Goal: Communication & Community: Connect with others

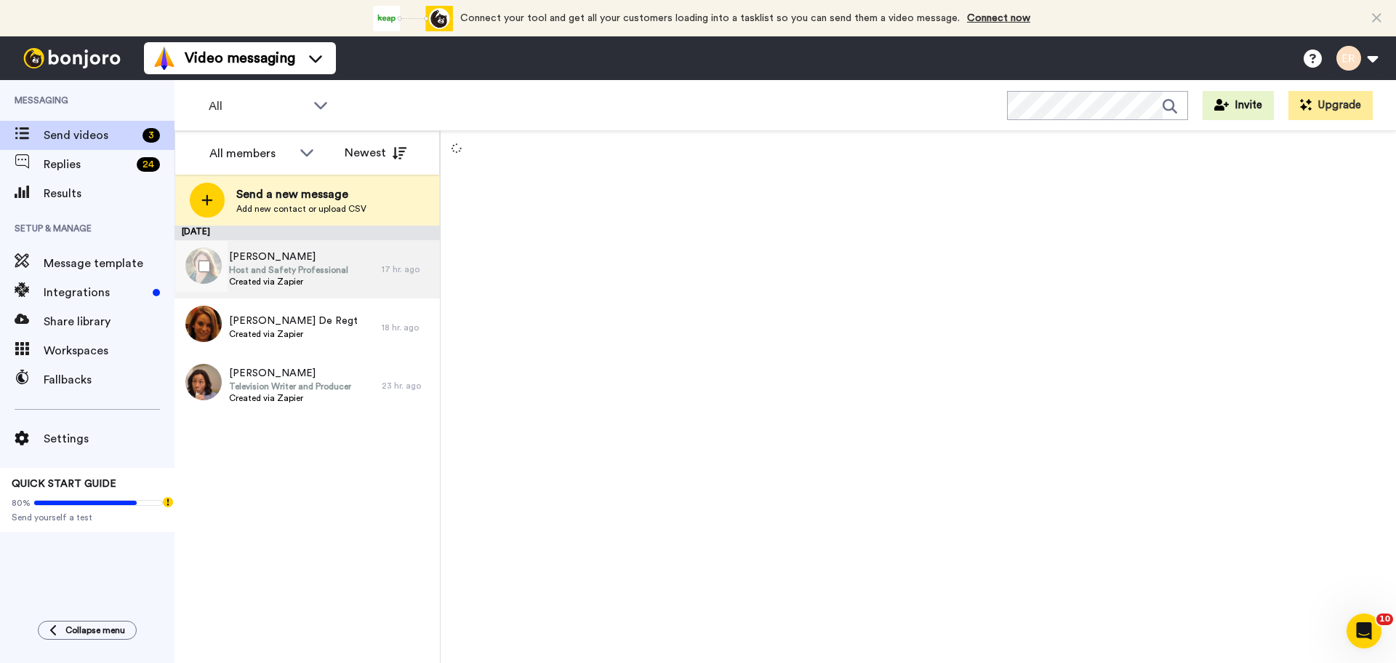
click at [299, 289] on div "[PERSON_NAME] Host and Safety Professional Created via Zapier" at bounding box center [278, 269] width 207 height 58
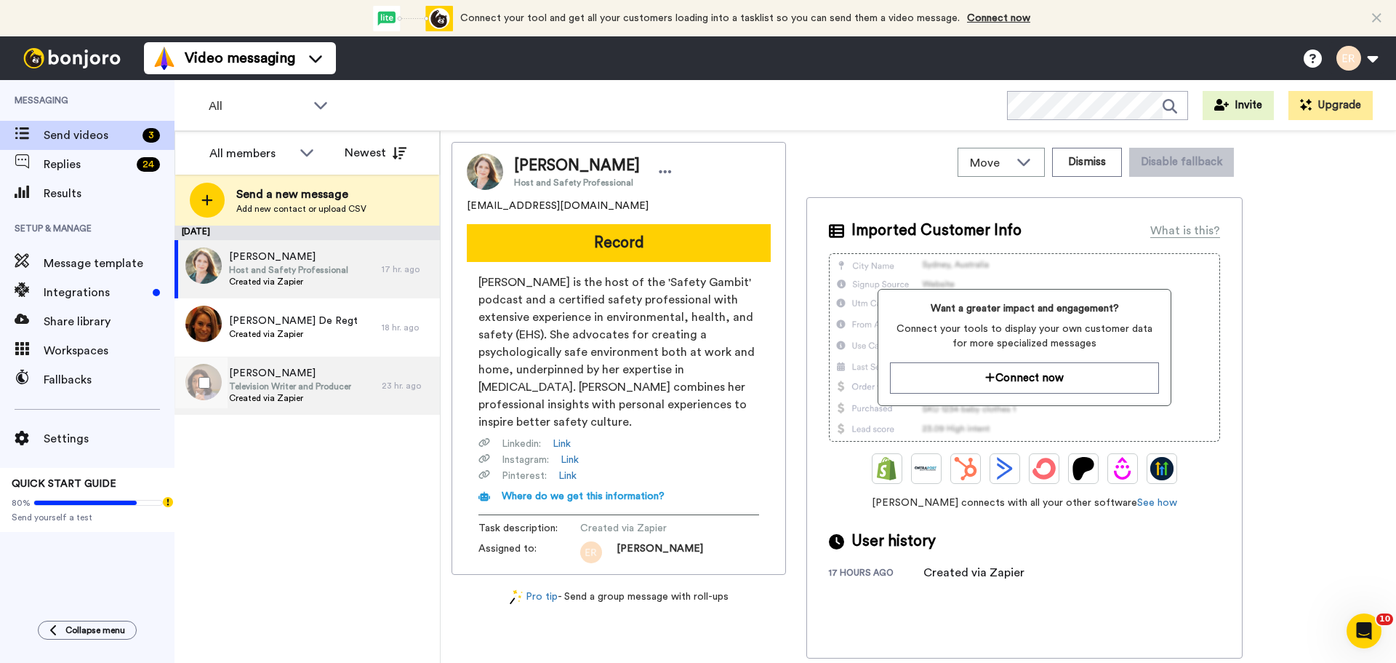
click at [303, 385] on span "Television Writer and Producer" at bounding box center [290, 386] width 122 height 12
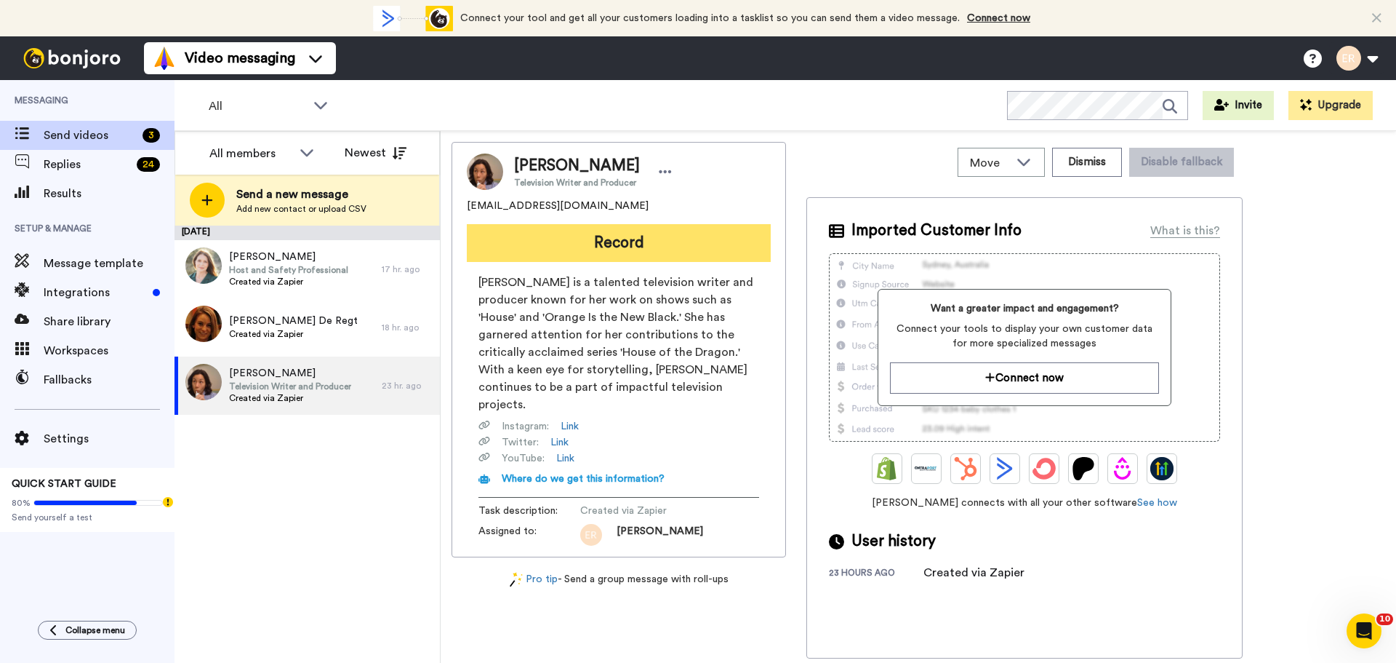
click at [647, 247] on button "Record" at bounding box center [619, 243] width 304 height 38
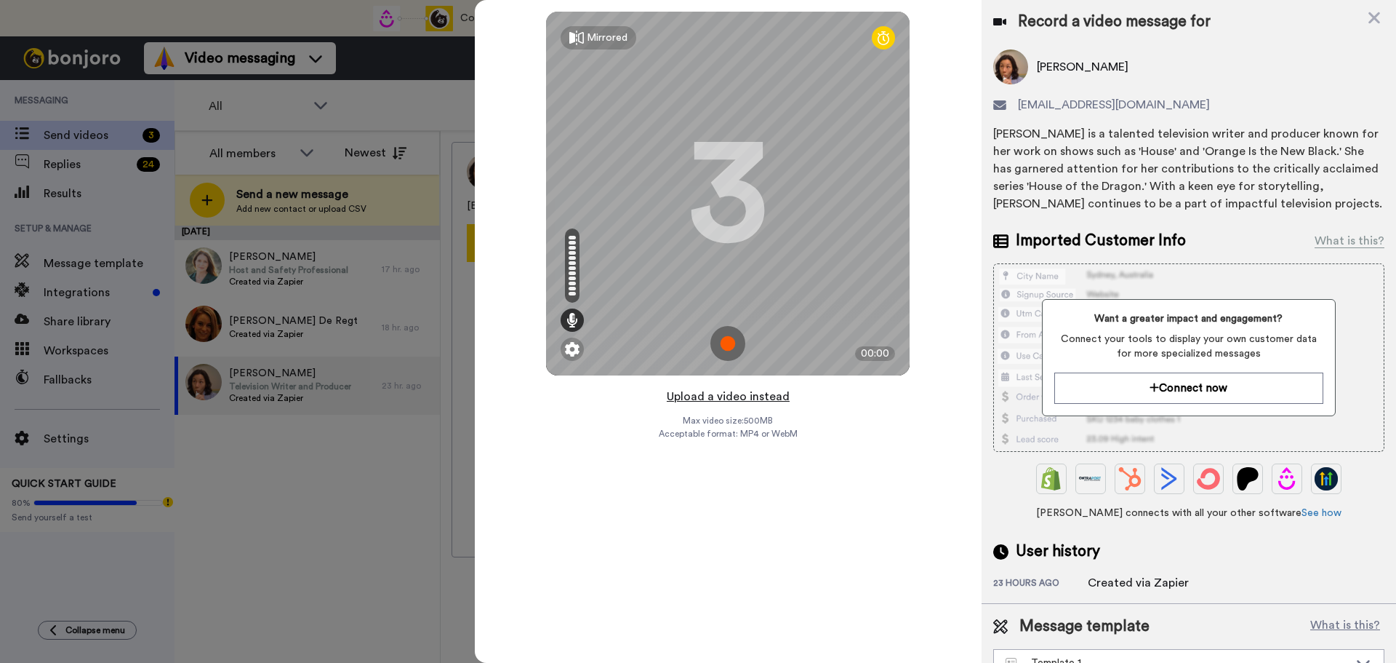
click at [709, 398] on button "Upload a video instead" at bounding box center [729, 396] width 132 height 19
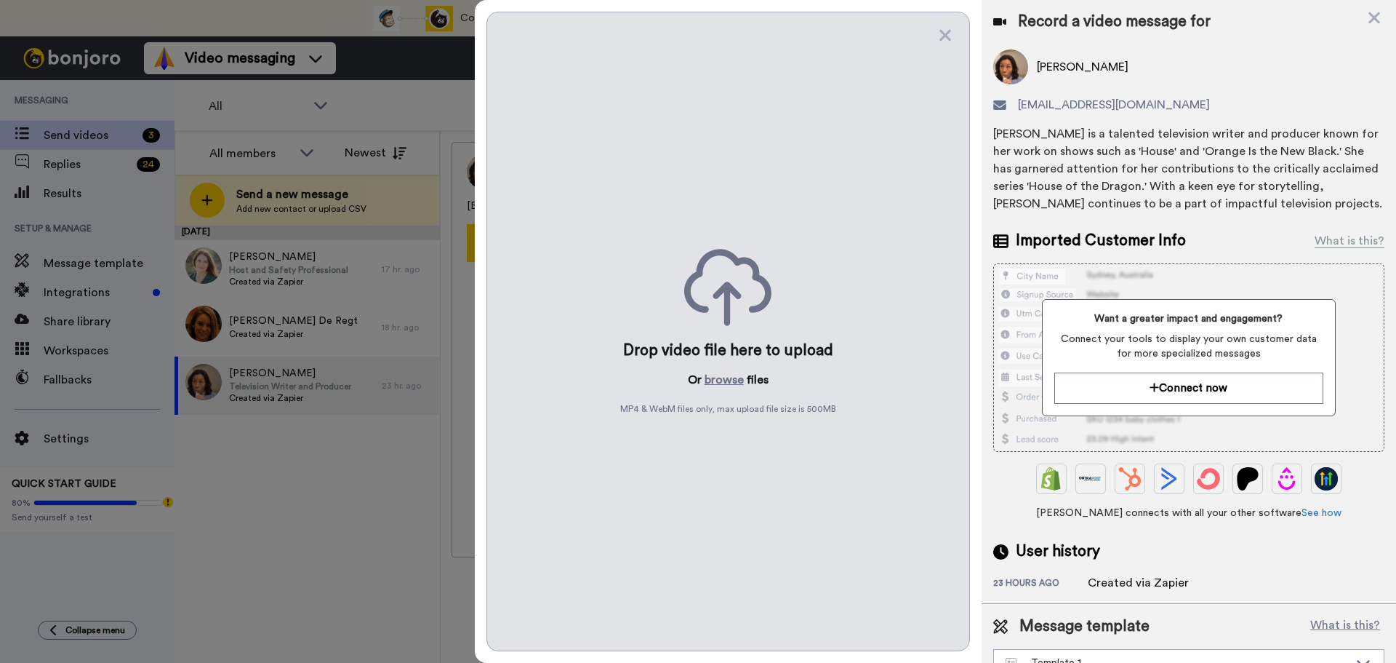
click at [714, 389] on div "Drop video file here to upload Or browse files MP4 & WebM files only, max uploa…" at bounding box center [729, 331] width 484 height 639
click at [721, 375] on button "browse" at bounding box center [724, 379] width 39 height 17
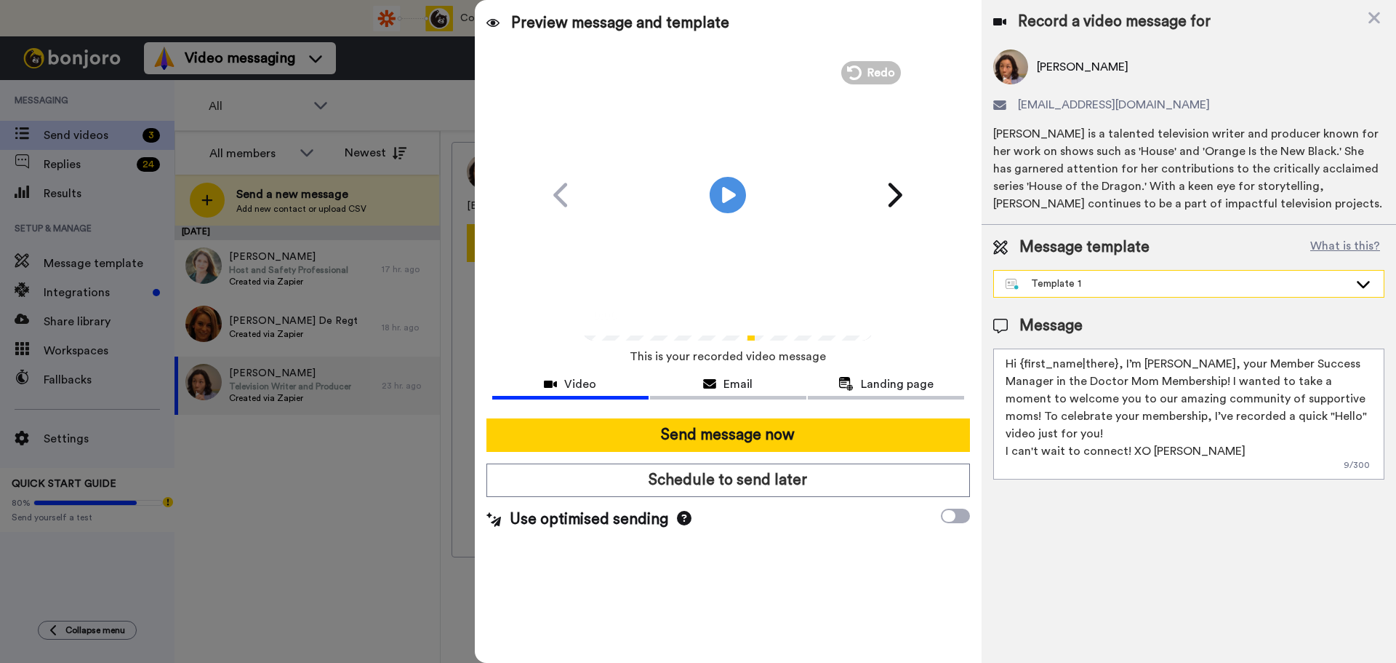
click at [1044, 284] on div "Template 1" at bounding box center [1177, 283] width 343 height 15
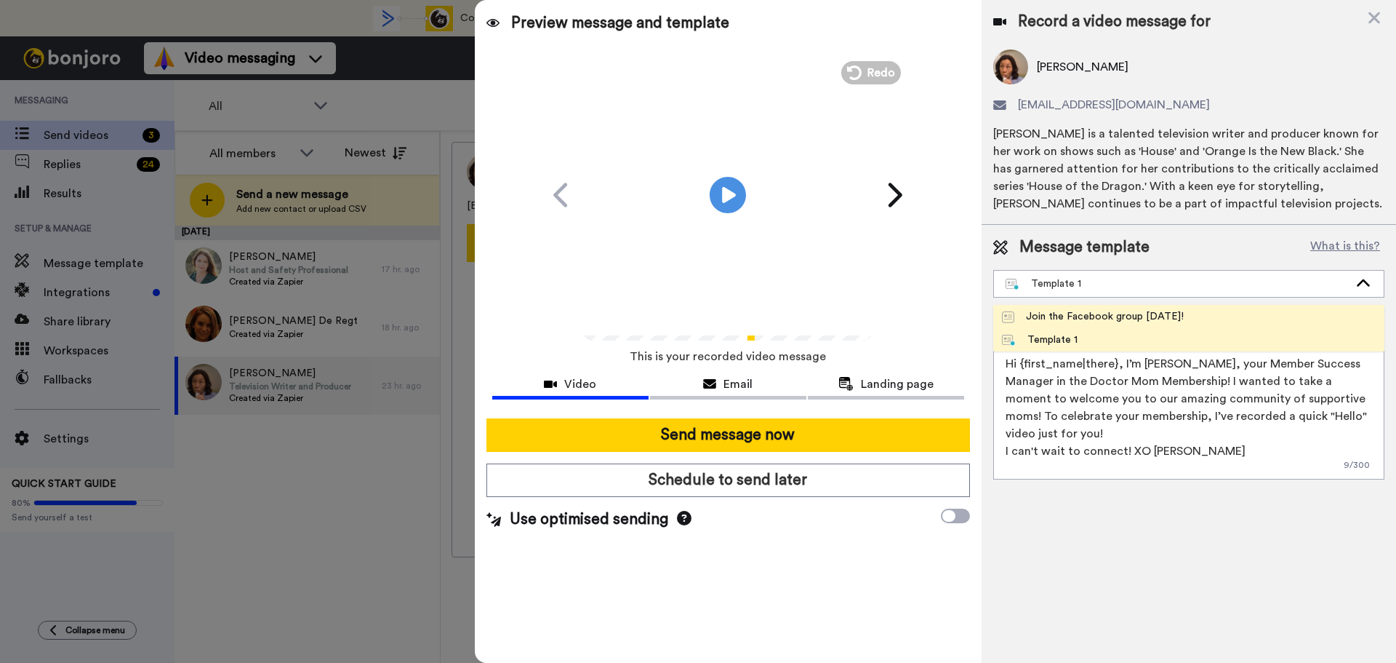
click at [1044, 309] on div "Join the Facebook group [DATE]!" at bounding box center [1093, 316] width 182 height 15
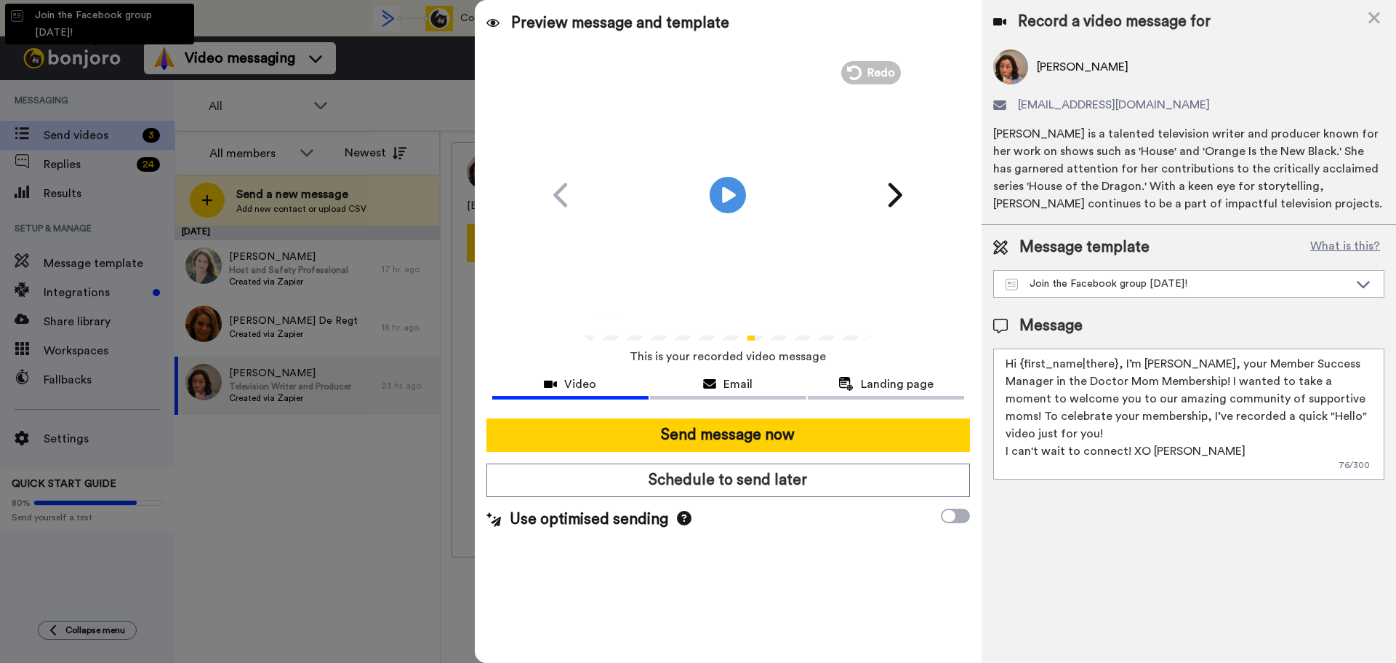
type textarea "Hello {first_name|there}, WELCOME TO THE DOCTOR MOM COMMUNITY!! WOOHOO!! I'm [P…"
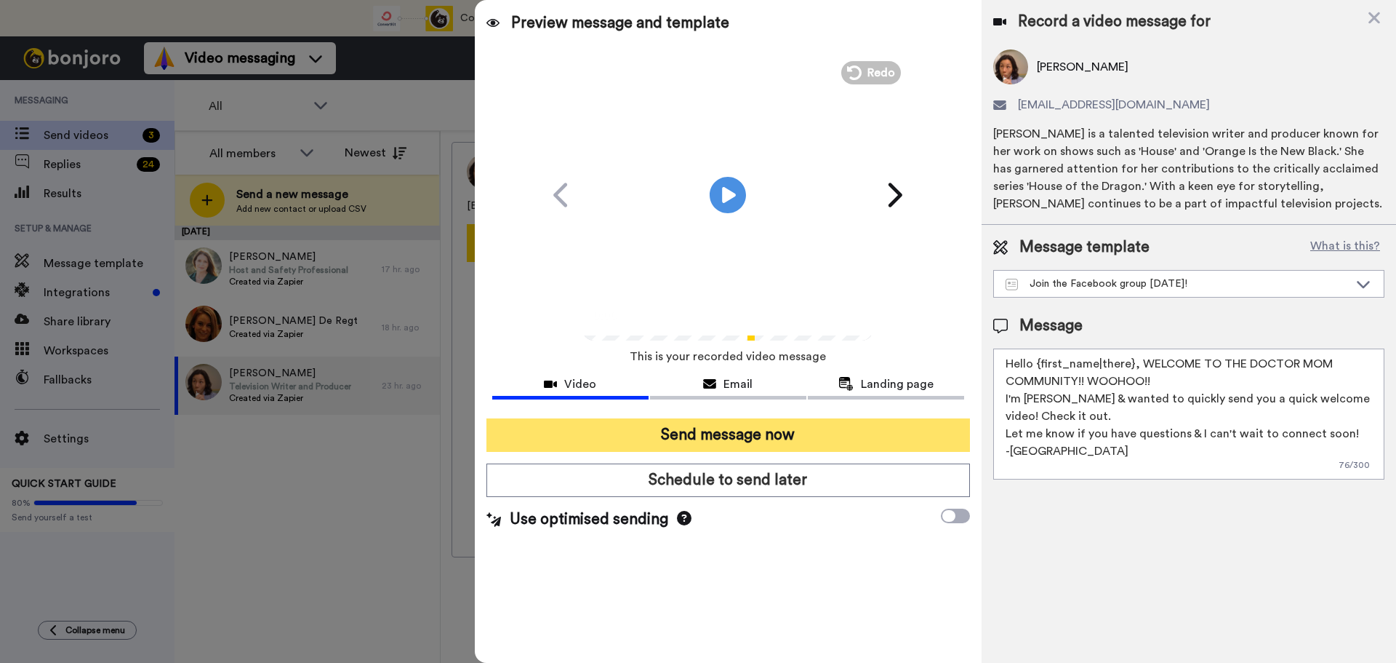
click at [737, 430] on button "Send message now" at bounding box center [729, 434] width 484 height 33
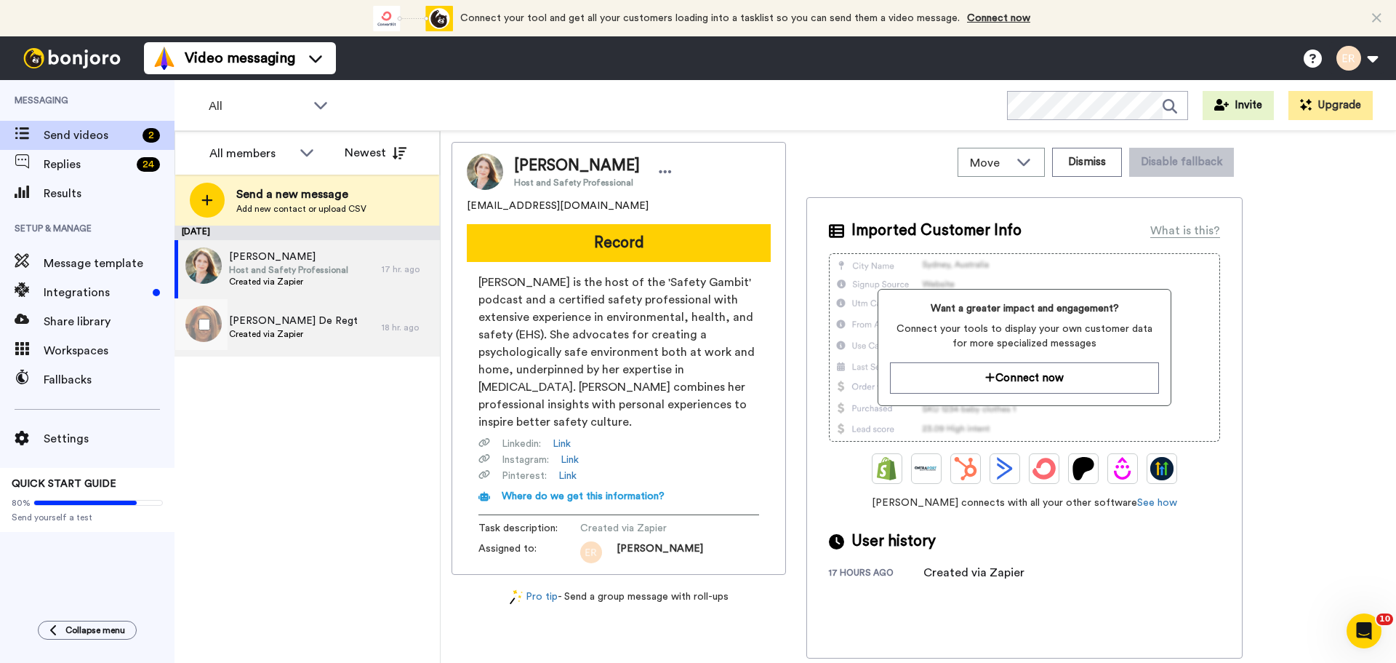
click at [329, 323] on div "Libby De Regt Created via Zapier" at bounding box center [278, 327] width 207 height 58
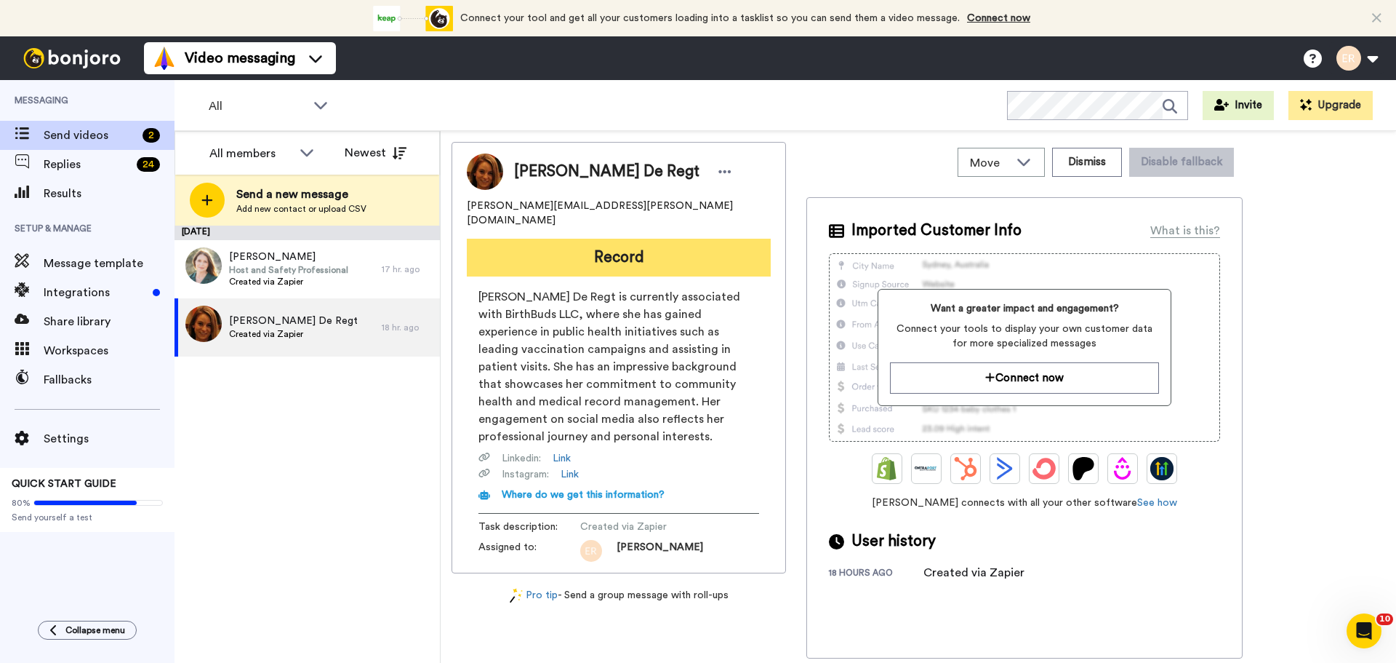
click at [667, 239] on button "Record" at bounding box center [619, 258] width 304 height 38
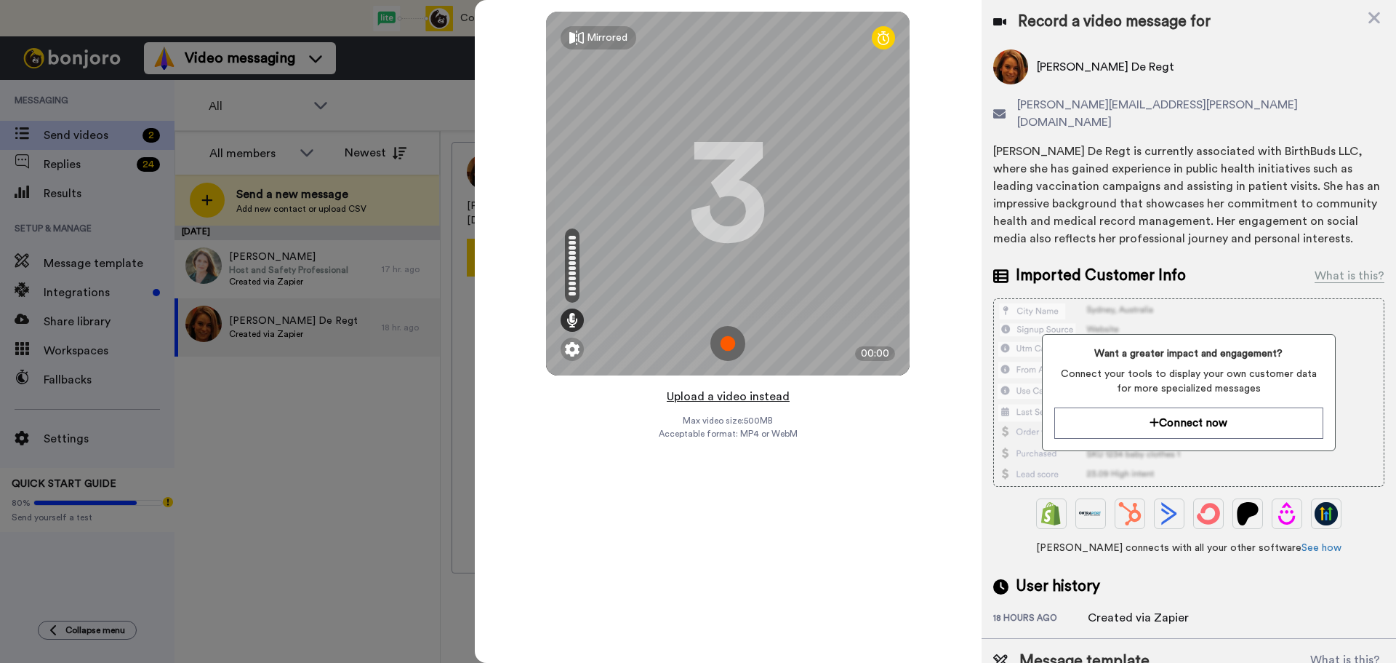
click at [737, 394] on button "Upload a video instead" at bounding box center [729, 396] width 132 height 19
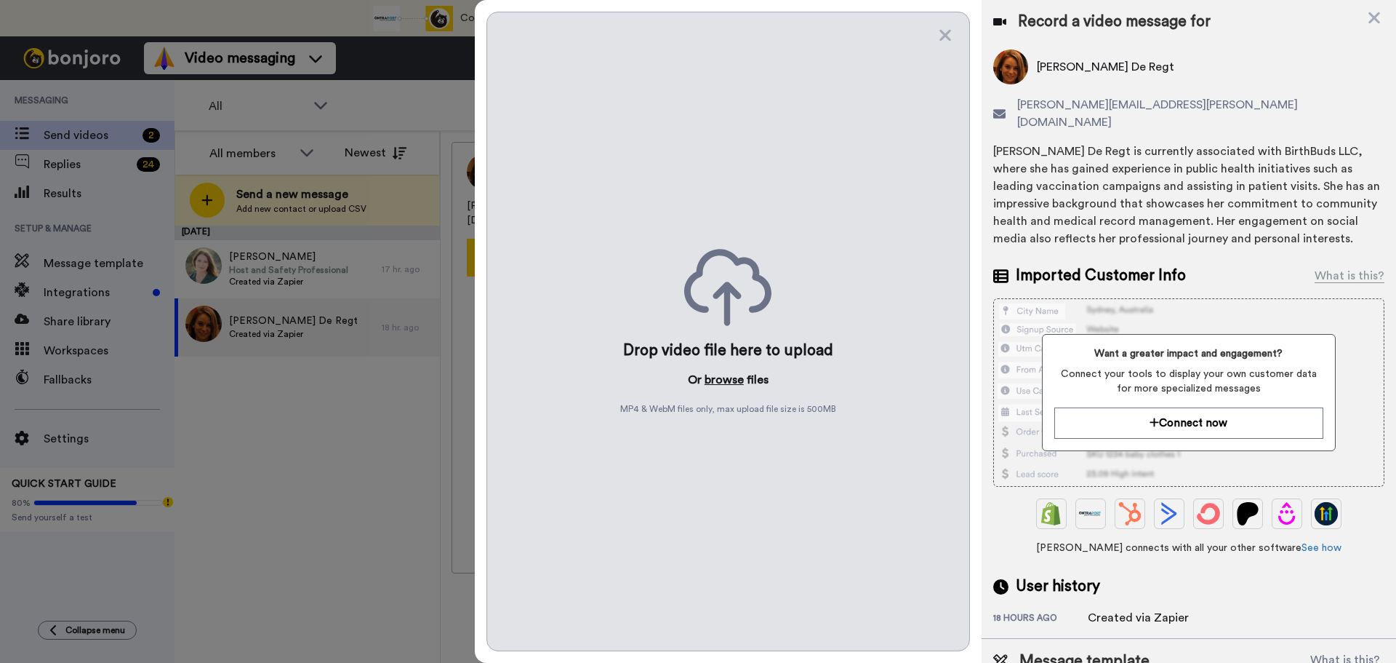
click at [735, 383] on button "browse" at bounding box center [724, 379] width 39 height 17
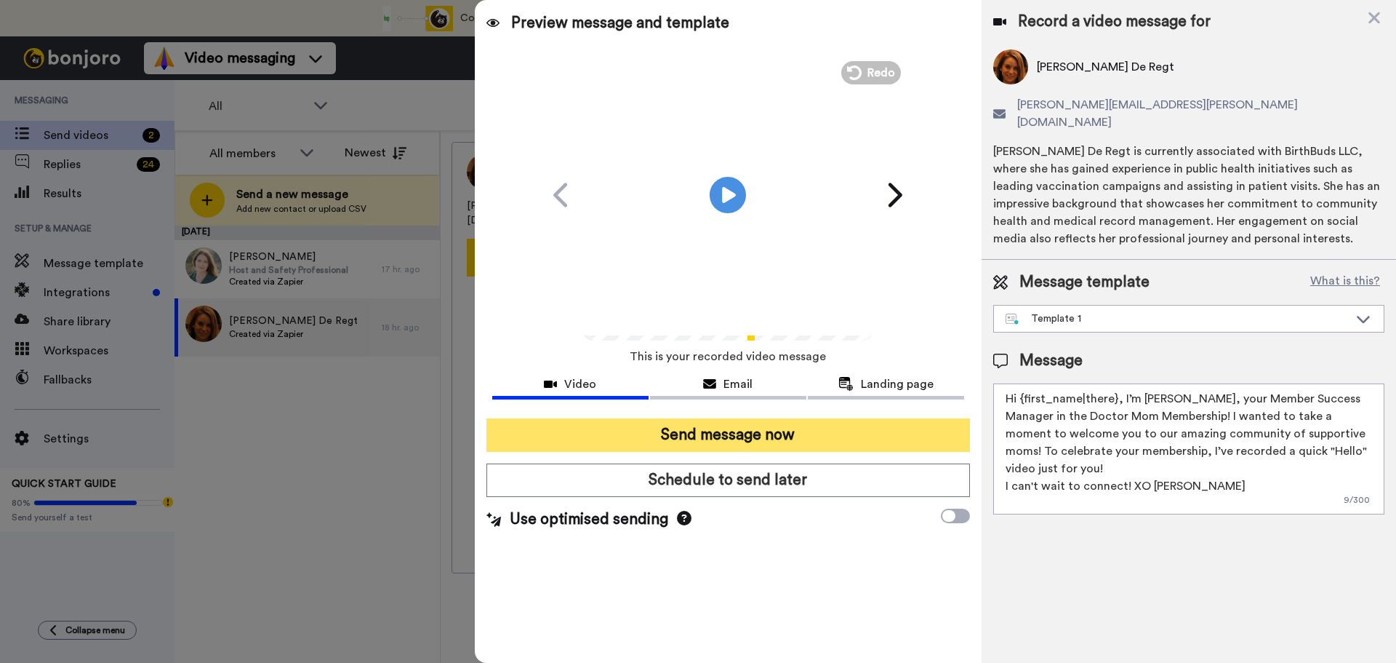
click at [787, 436] on button "Send message now" at bounding box center [729, 434] width 484 height 33
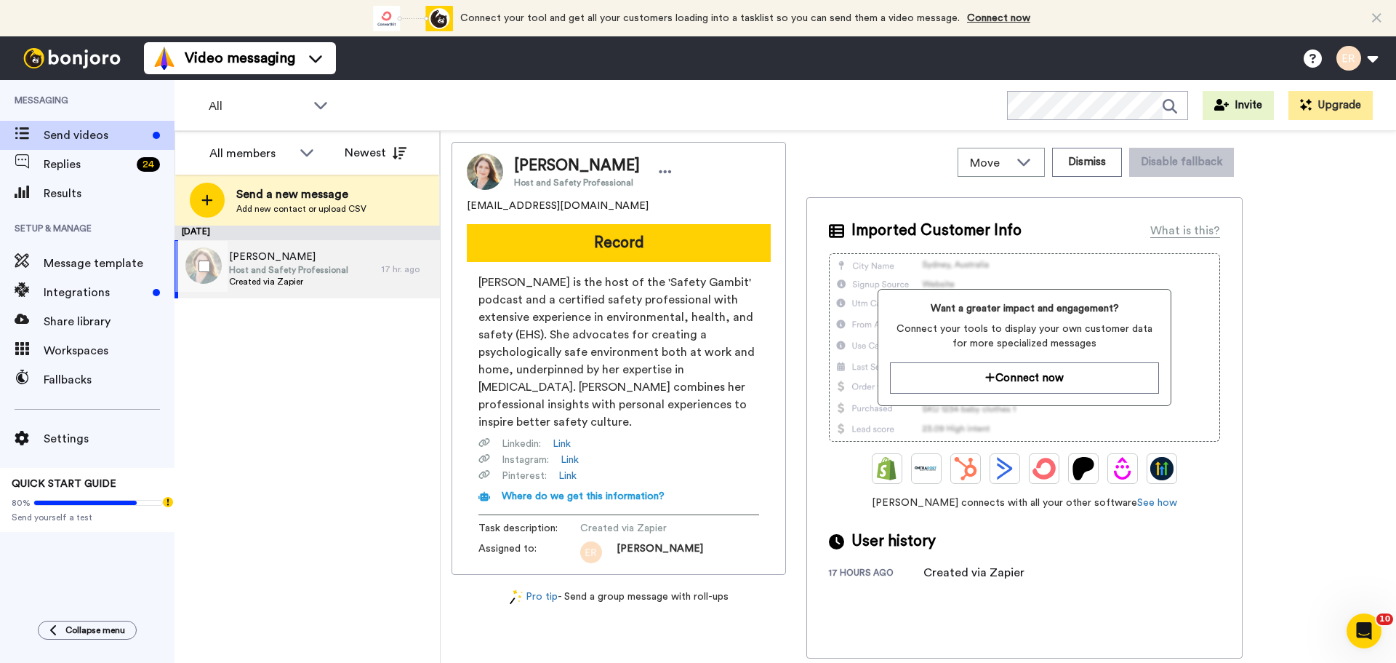
click at [353, 258] on div "[PERSON_NAME] Host and Safety Professional Created via Zapier" at bounding box center [278, 269] width 207 height 58
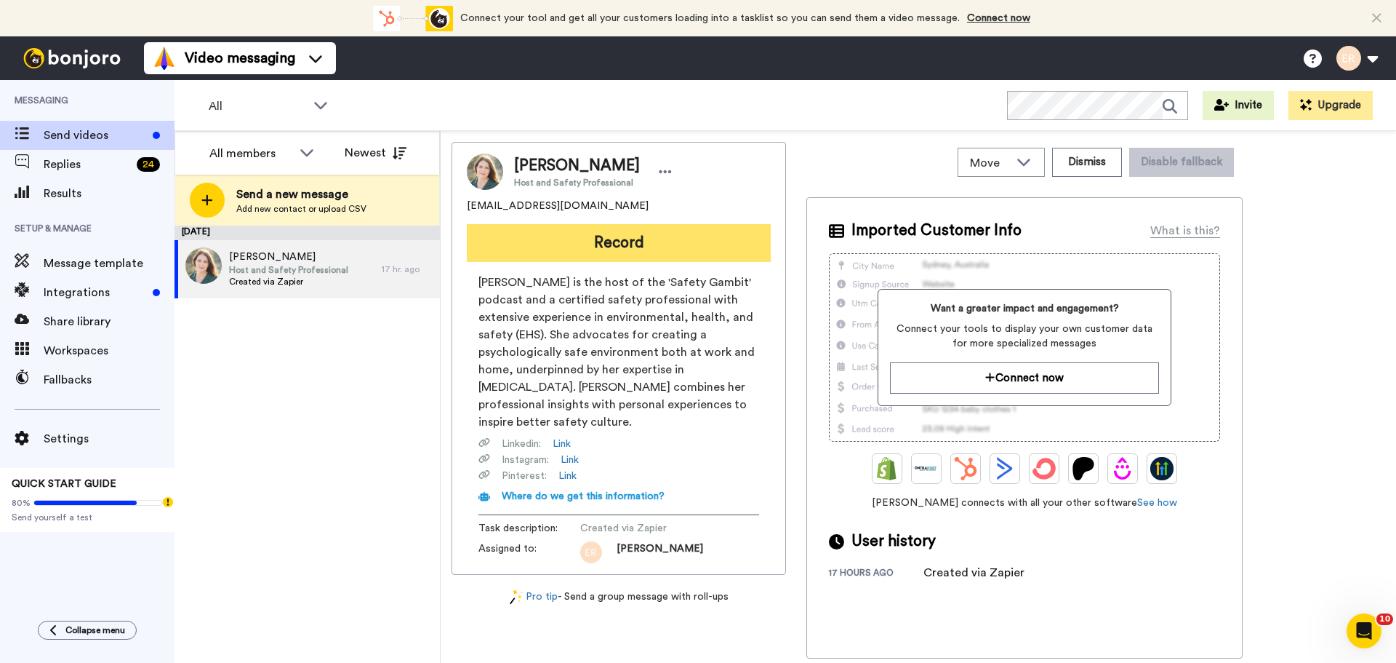
click at [586, 241] on button "Record" at bounding box center [619, 243] width 304 height 38
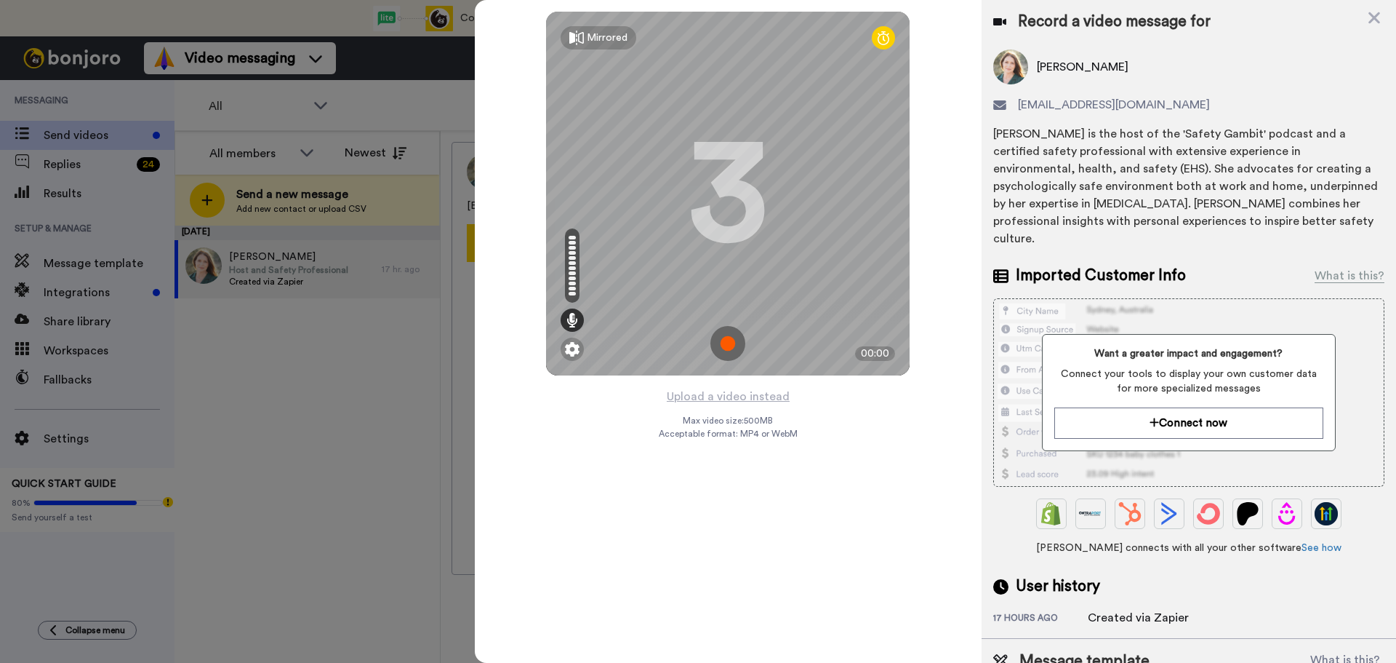
click at [719, 386] on div "Mirrored Redo 3 00:00" at bounding box center [728, 193] width 507 height 387
click at [726, 392] on button "Upload a video instead" at bounding box center [729, 396] width 132 height 19
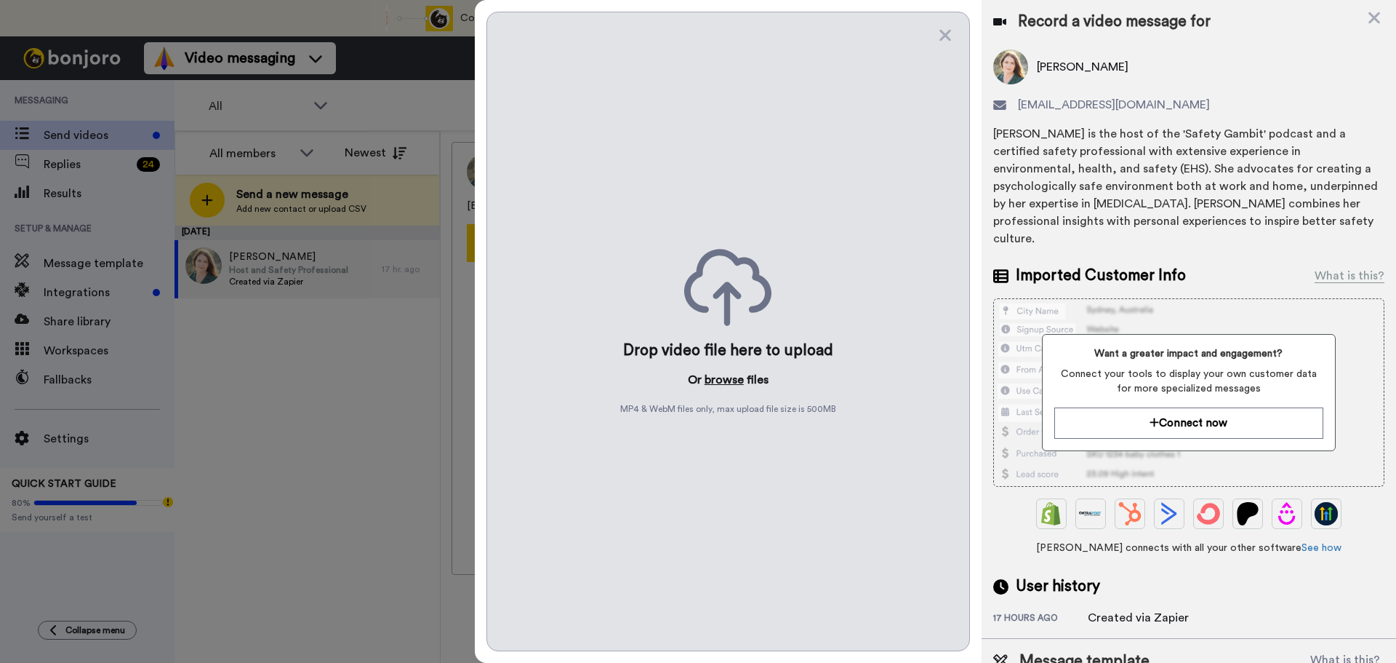
click at [719, 380] on button "browse" at bounding box center [724, 379] width 39 height 17
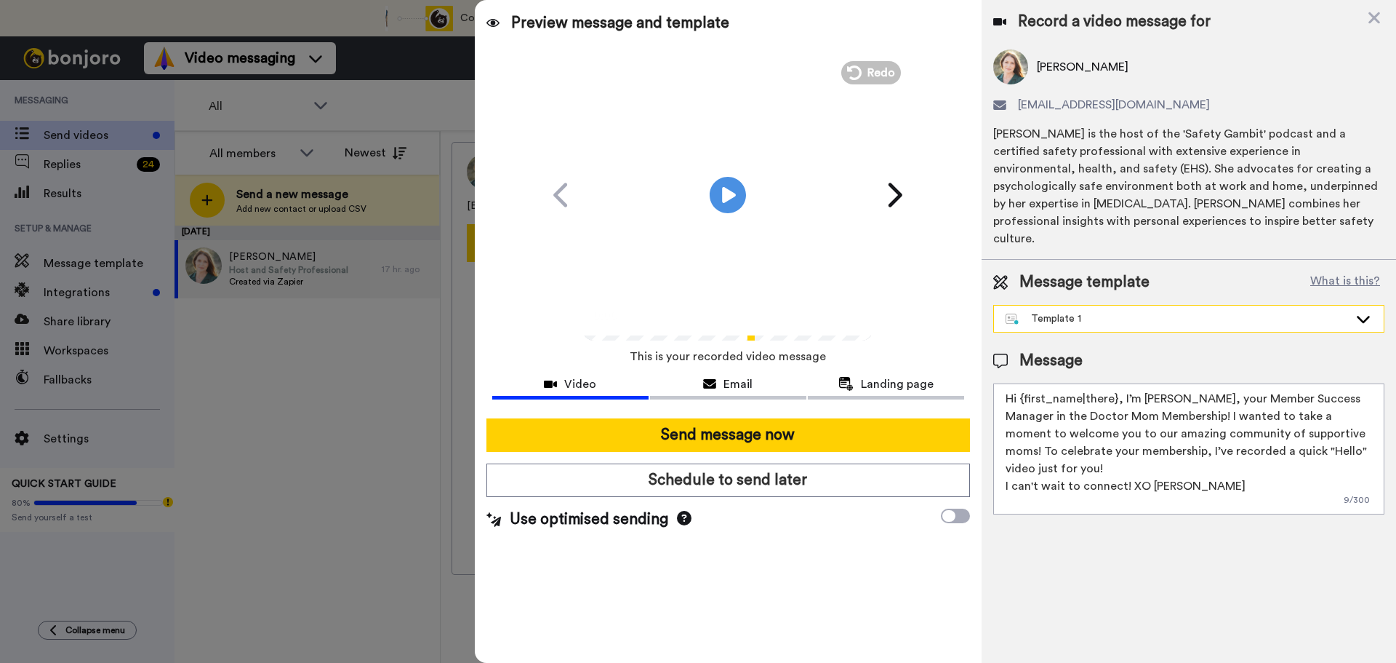
click at [1042, 309] on div "Template 1" at bounding box center [1189, 318] width 390 height 26
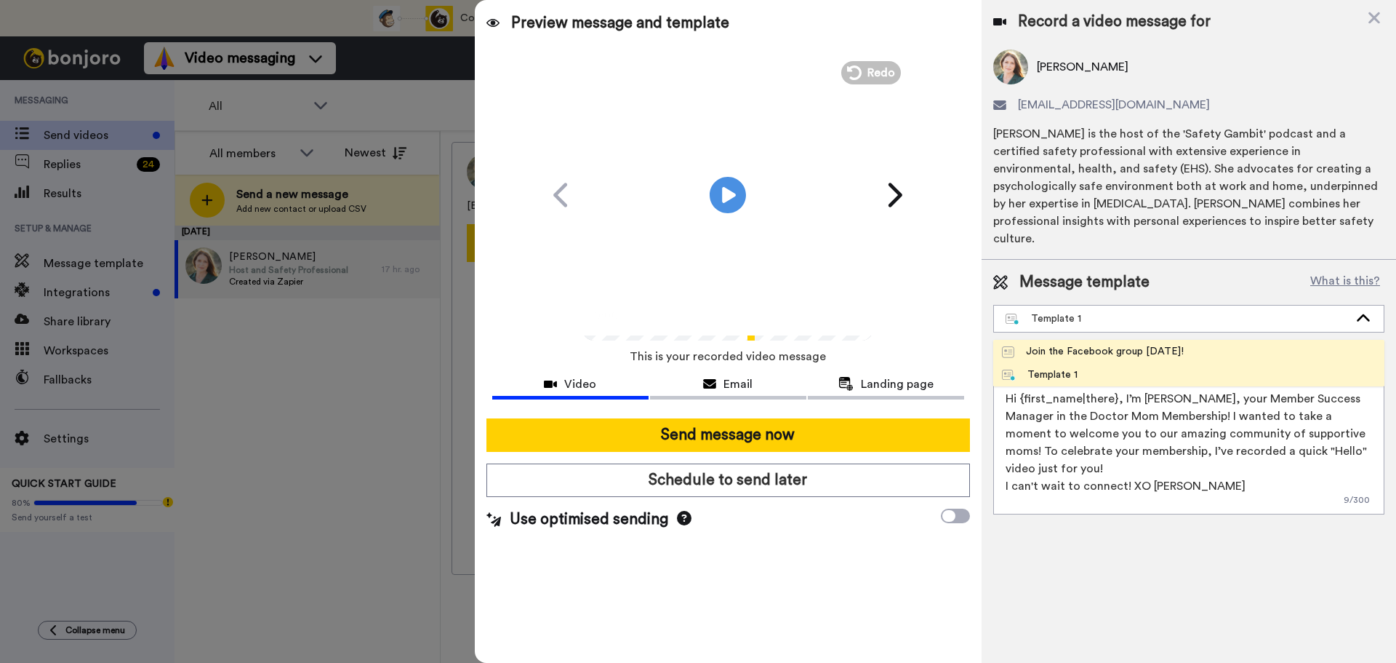
click at [1030, 344] on div "Join the Facebook group [DATE]!" at bounding box center [1093, 351] width 182 height 15
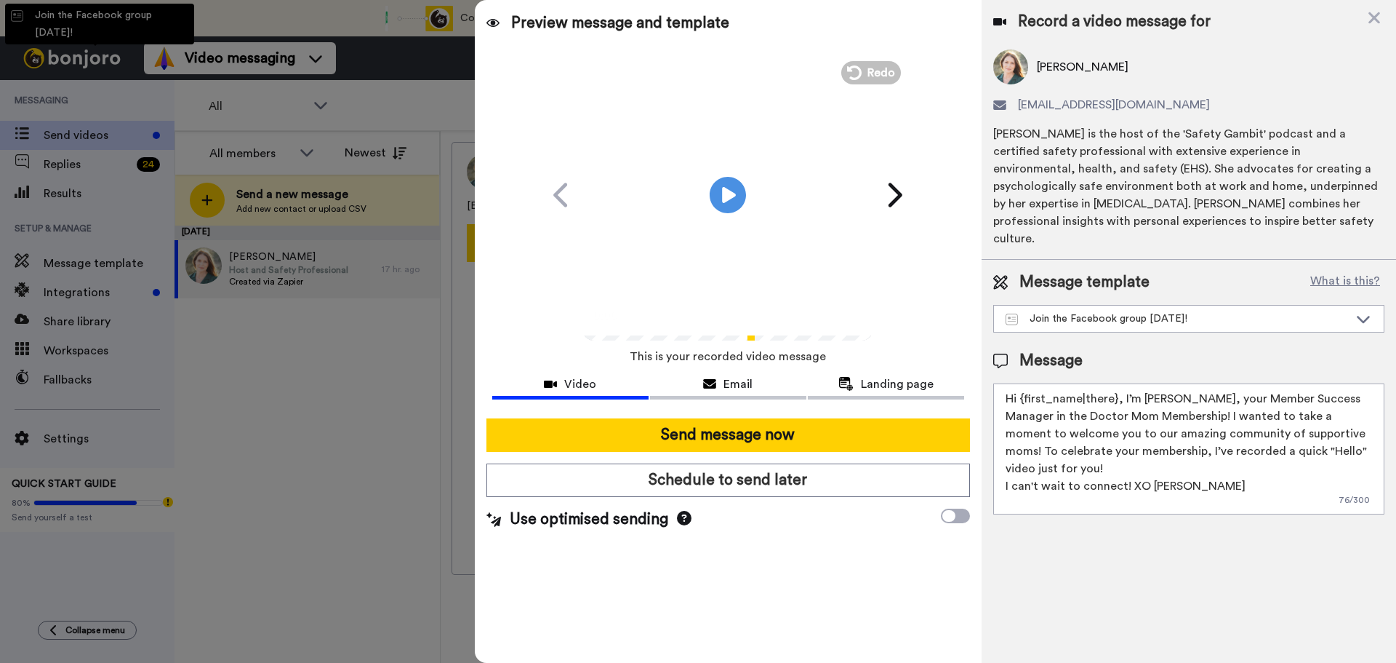
type textarea "Hello {first_name|there}, WELCOME TO THE DOCTOR MOM COMMUNITY!! WOOHOO!! I'm [P…"
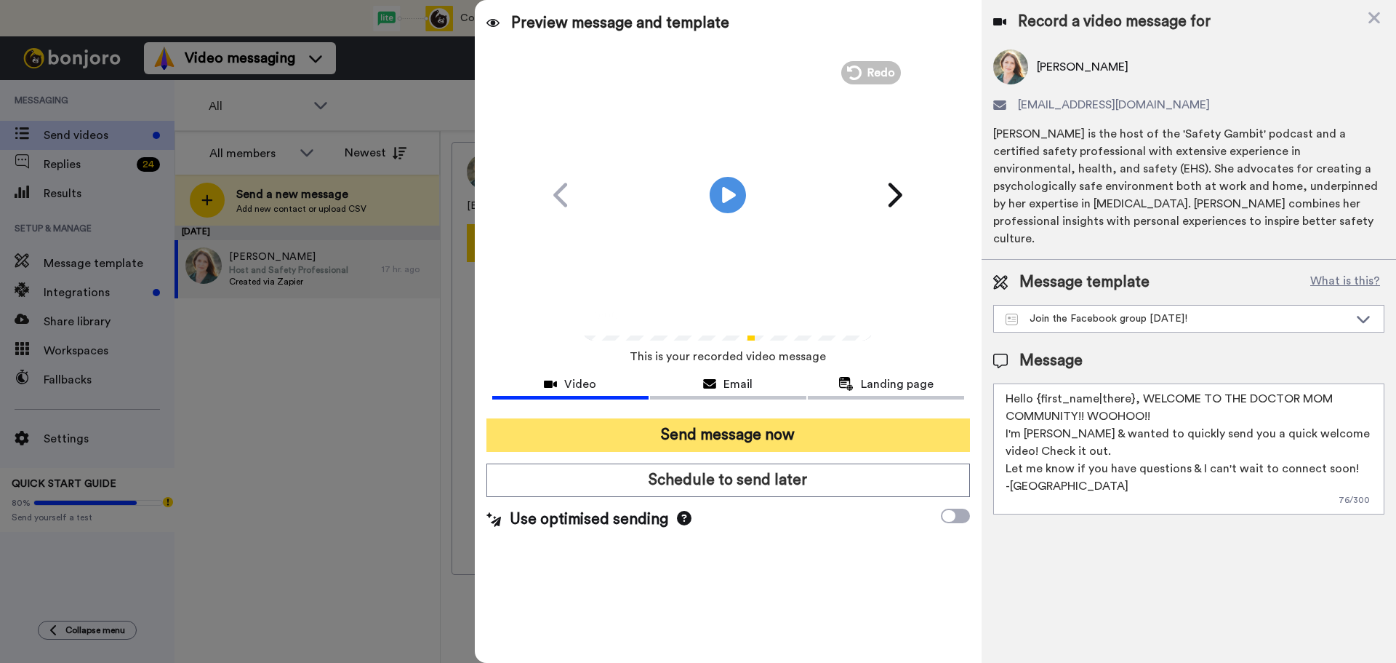
click at [739, 434] on button "Send message now" at bounding box center [729, 434] width 484 height 33
